Goal: Information Seeking & Learning: Learn about a topic

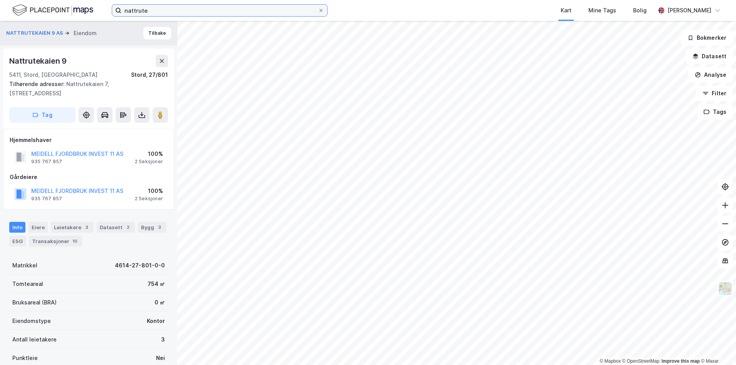
click at [141, 8] on input "nattrute" at bounding box center [219, 11] width 197 height 12
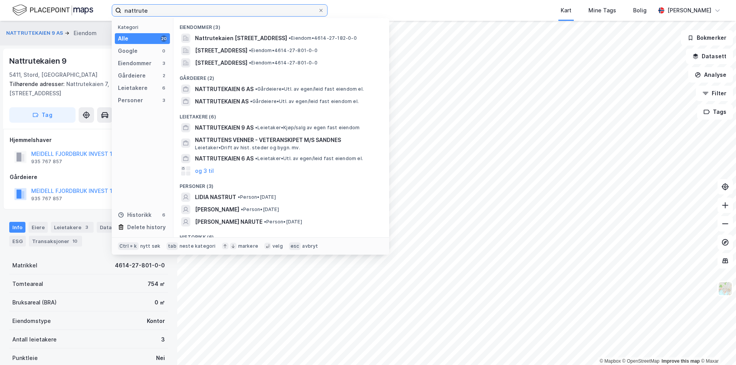
click at [141, 8] on input "nattrute" at bounding box center [219, 11] width 197 height 12
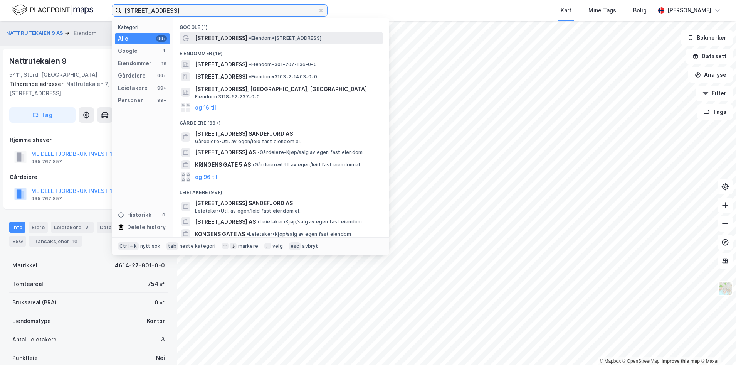
type input "[STREET_ADDRESS]"
click at [231, 40] on span "[STREET_ADDRESS]" at bounding box center [221, 38] width 52 height 9
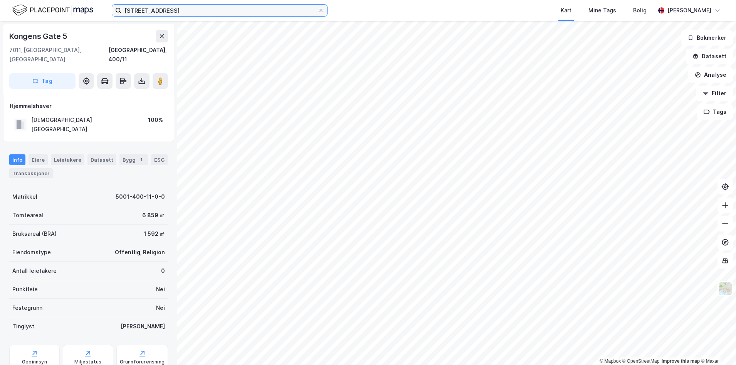
click at [185, 7] on input "[STREET_ADDRESS]" at bounding box center [219, 11] width 197 height 12
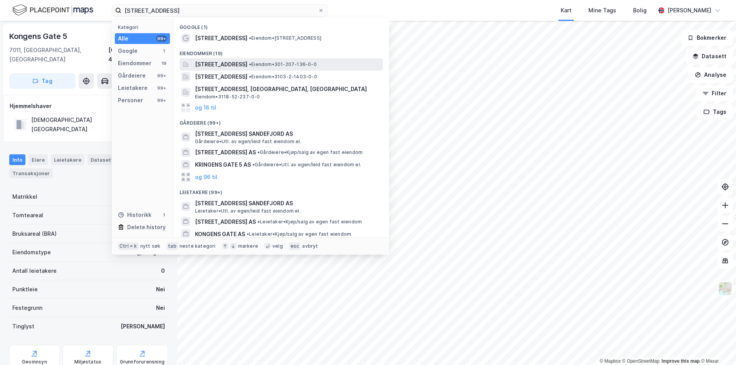
click at [247, 64] on span "[STREET_ADDRESS]" at bounding box center [221, 64] width 52 height 9
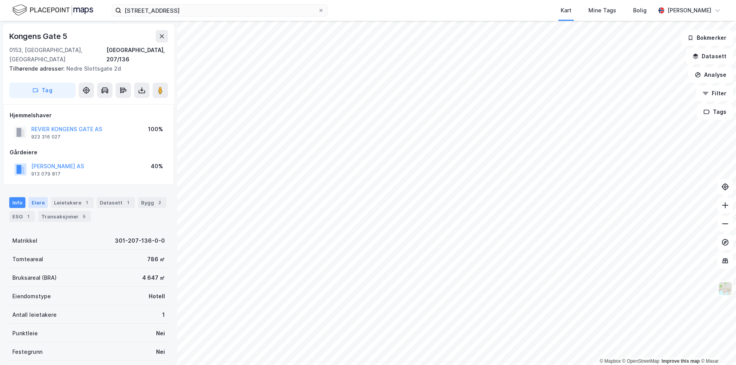
click at [35, 197] on div "Eiere" at bounding box center [38, 202] width 19 height 11
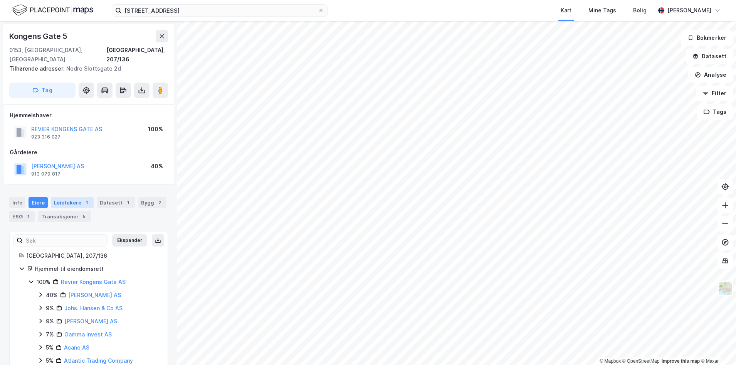
click at [65, 197] on div "Leietakere 1" at bounding box center [72, 202] width 43 height 11
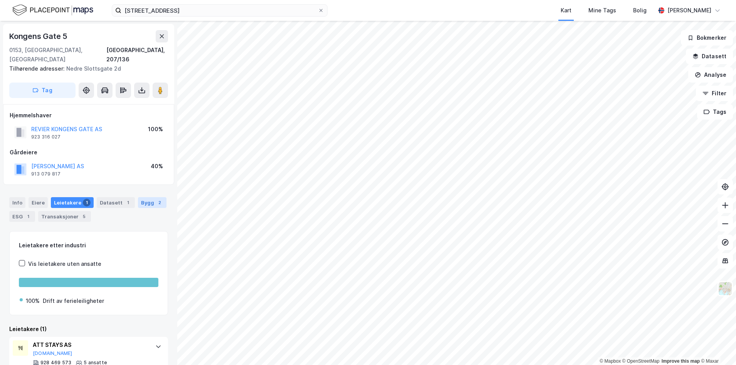
click at [141, 197] on div "Bygg 2" at bounding box center [152, 202] width 29 height 11
